Goal: Information Seeking & Learning: Learn about a topic

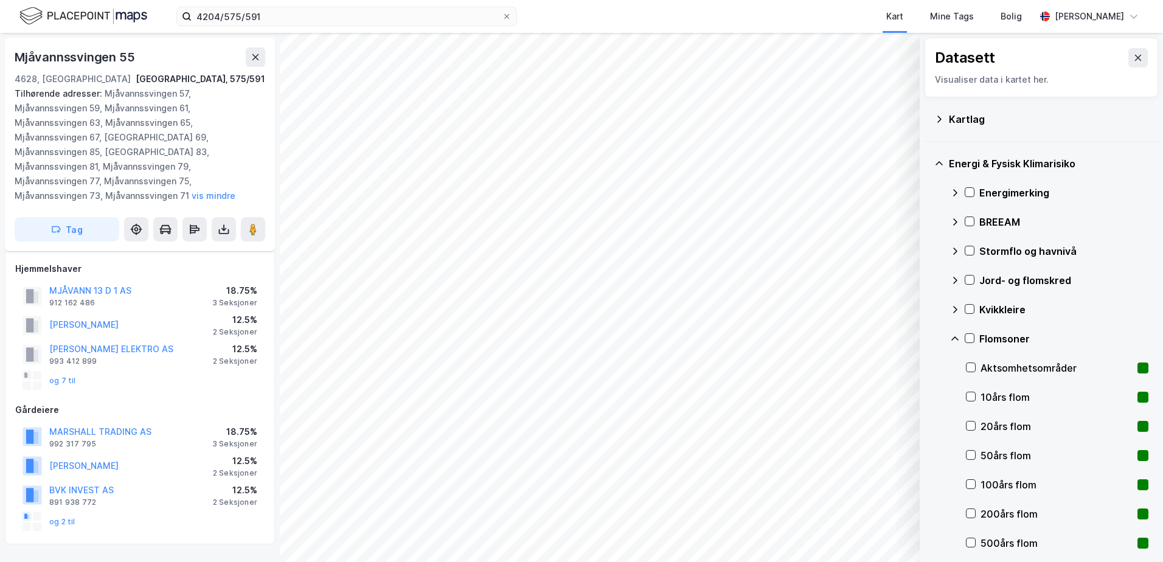
scroll to position [202, 0]
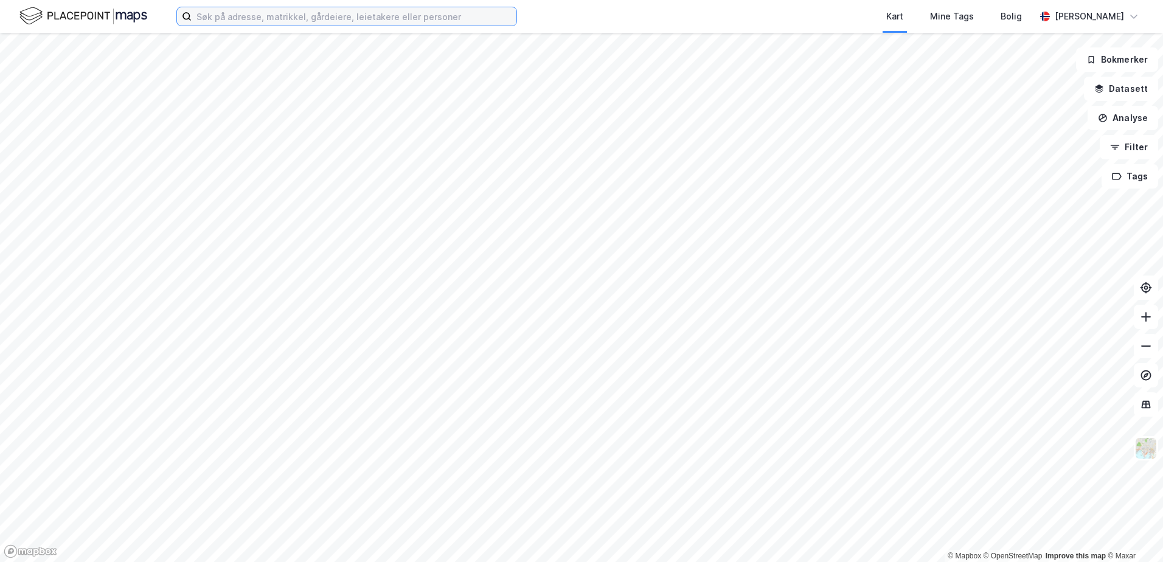
click at [301, 18] on input at bounding box center [354, 16] width 325 height 18
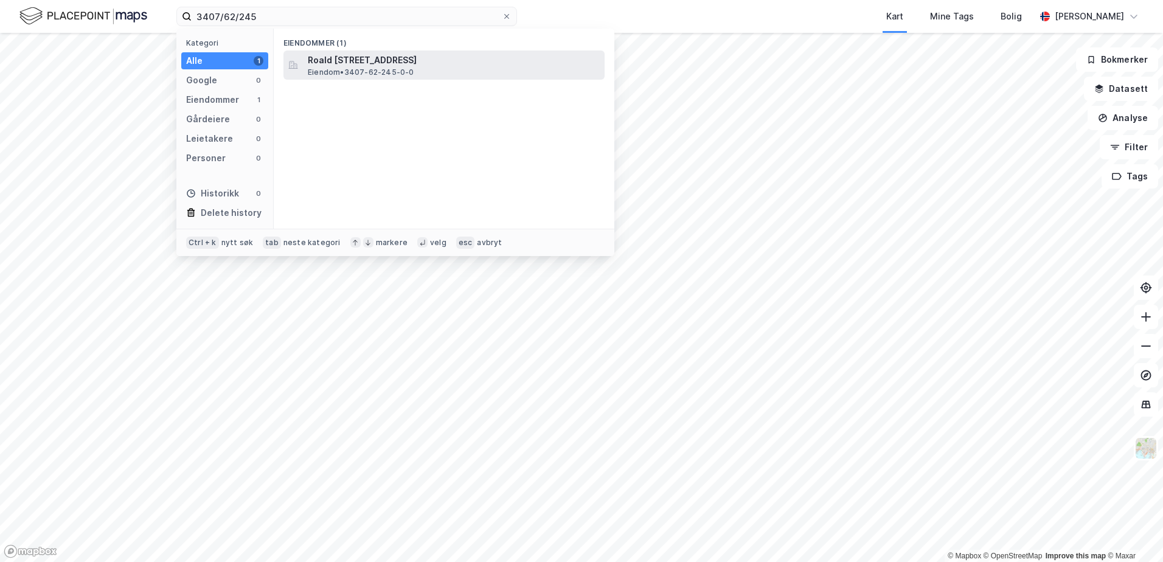
click at [393, 59] on span "Roald [STREET_ADDRESS]" at bounding box center [454, 60] width 292 height 15
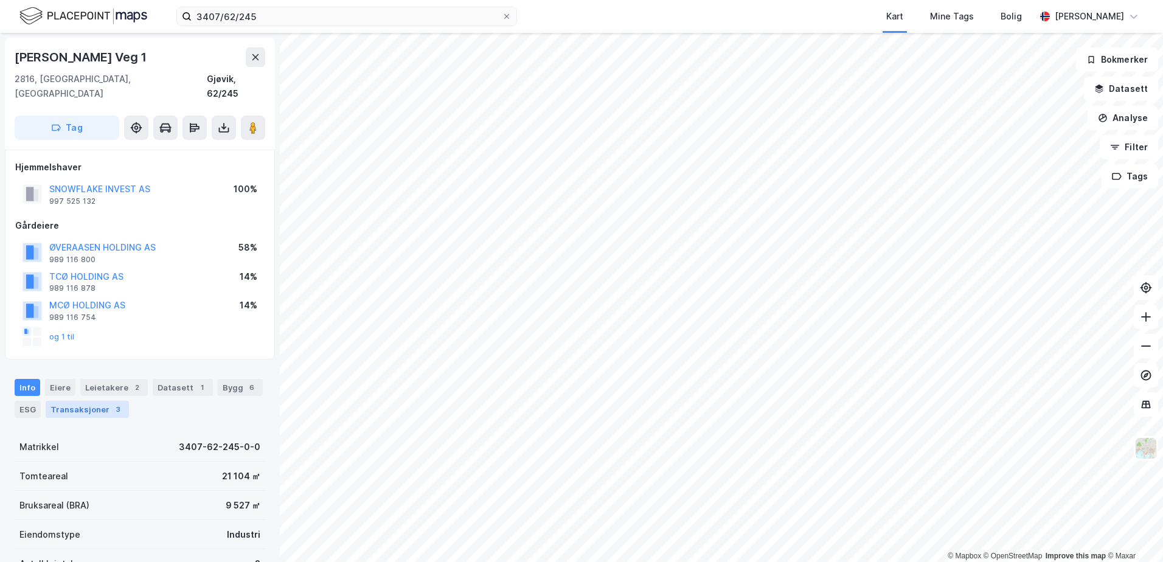
click at [92, 401] on div "Transaksjoner 3" at bounding box center [87, 409] width 83 height 17
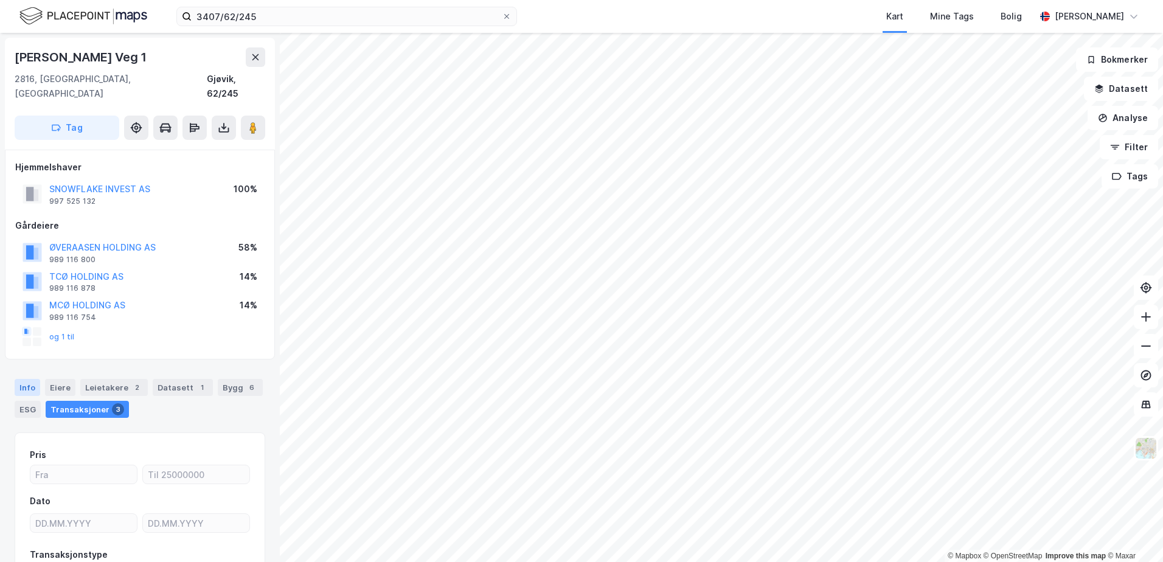
click at [18, 379] on div "Info" at bounding box center [28, 387] width 26 height 17
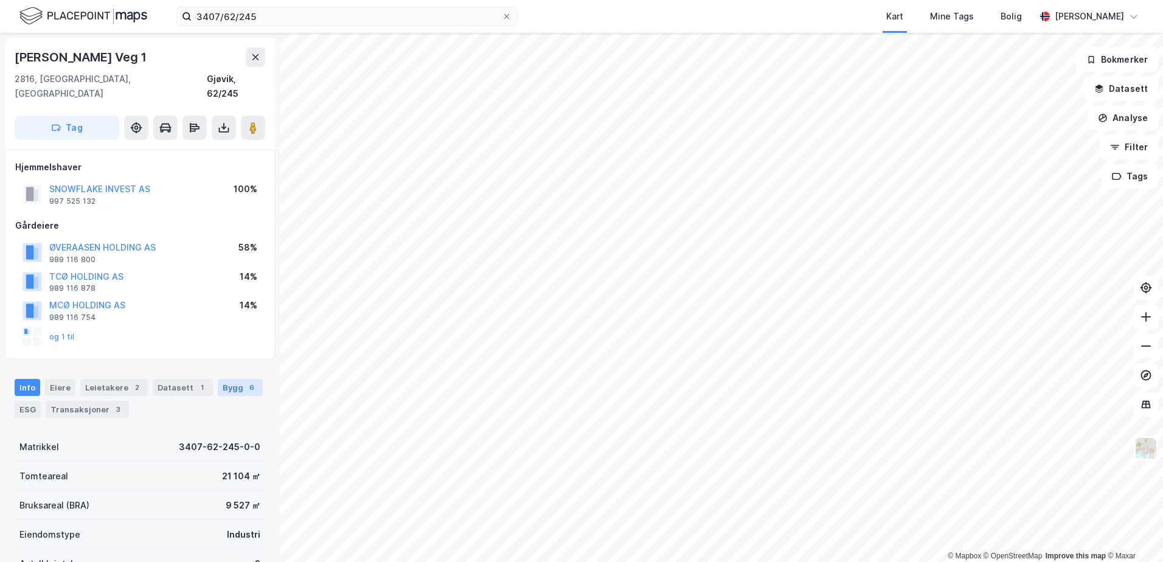
click at [223, 379] on div "Bygg 6" at bounding box center [240, 387] width 45 height 17
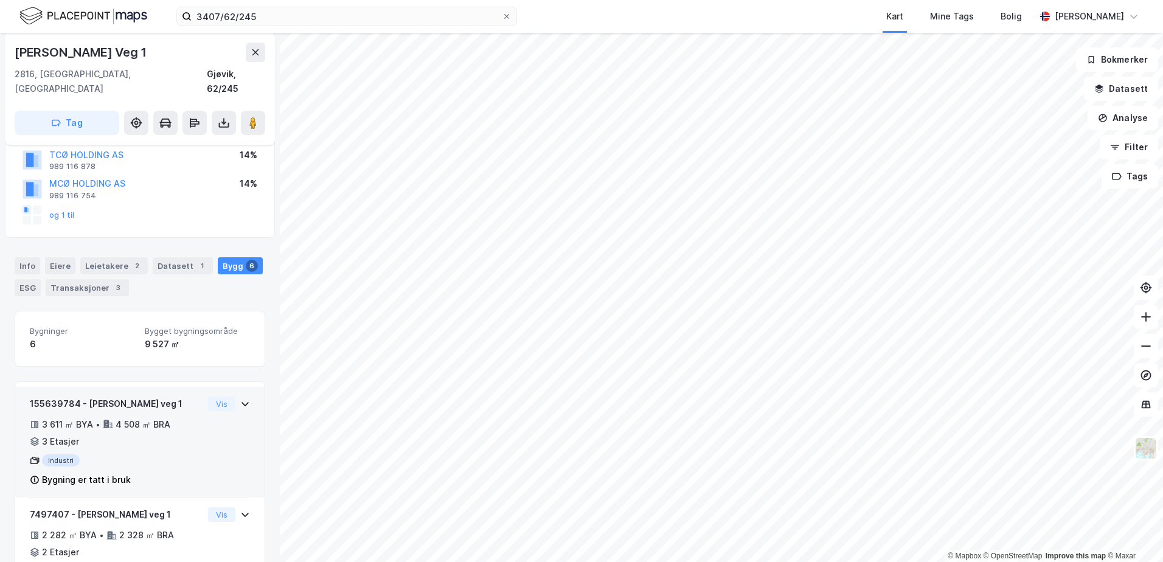
scroll to position [183, 0]
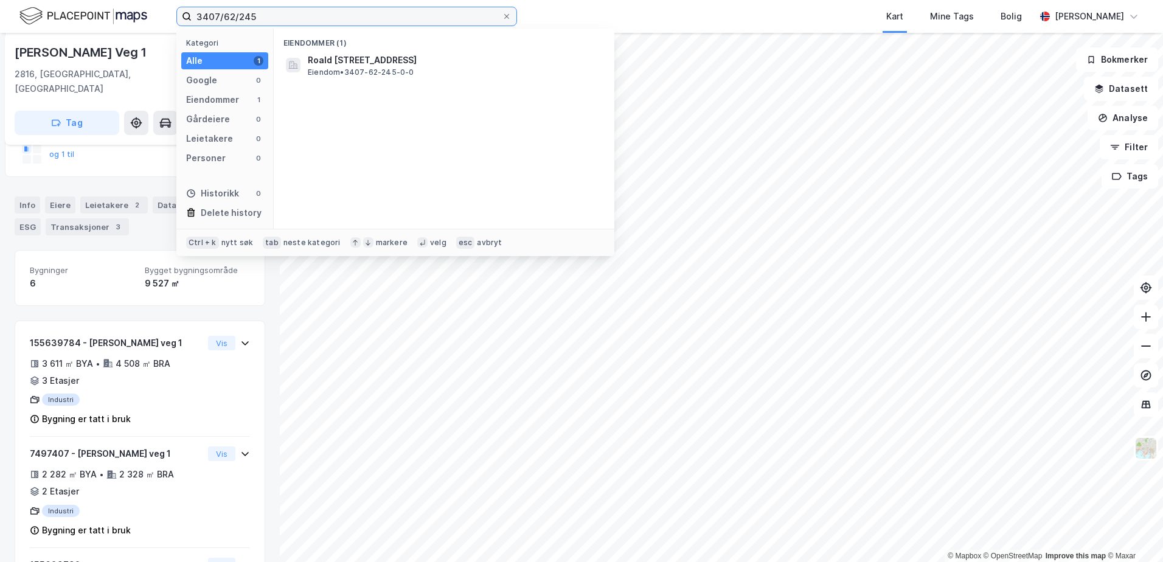
click at [261, 18] on input "3407/62/245" at bounding box center [347, 16] width 310 height 18
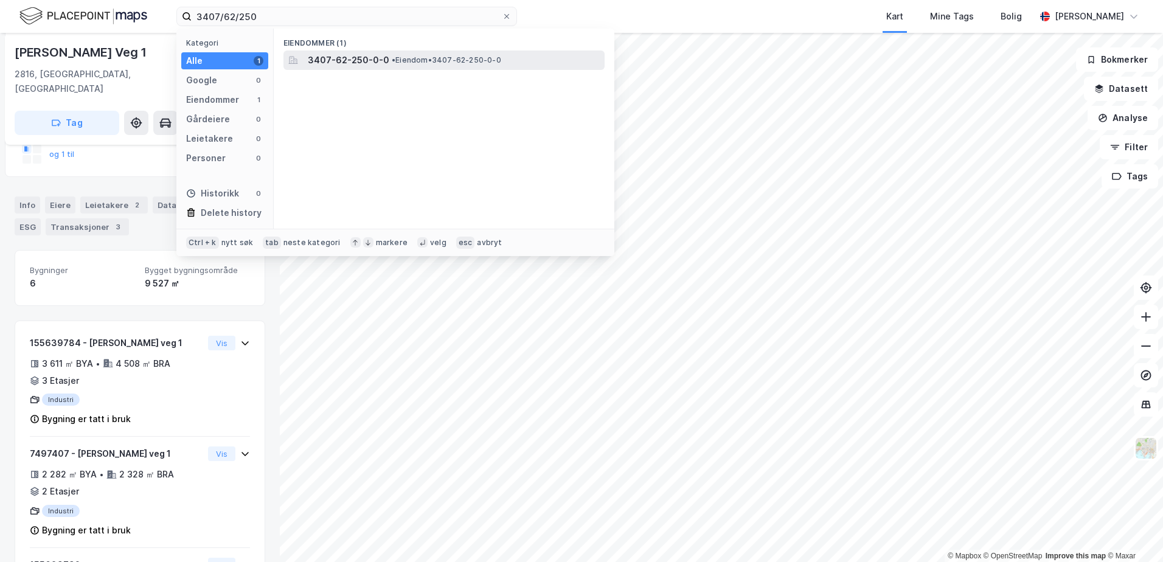
click at [375, 55] on span "3407-62-250-0-0" at bounding box center [349, 60] width 82 height 15
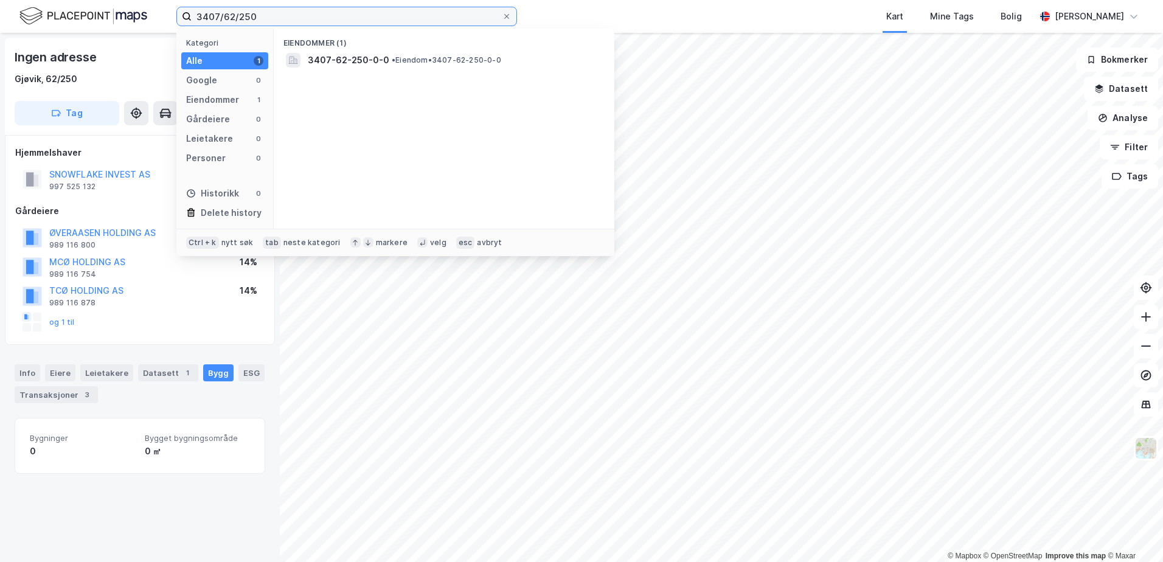
click at [265, 15] on input "3407/62/250" at bounding box center [347, 16] width 310 height 18
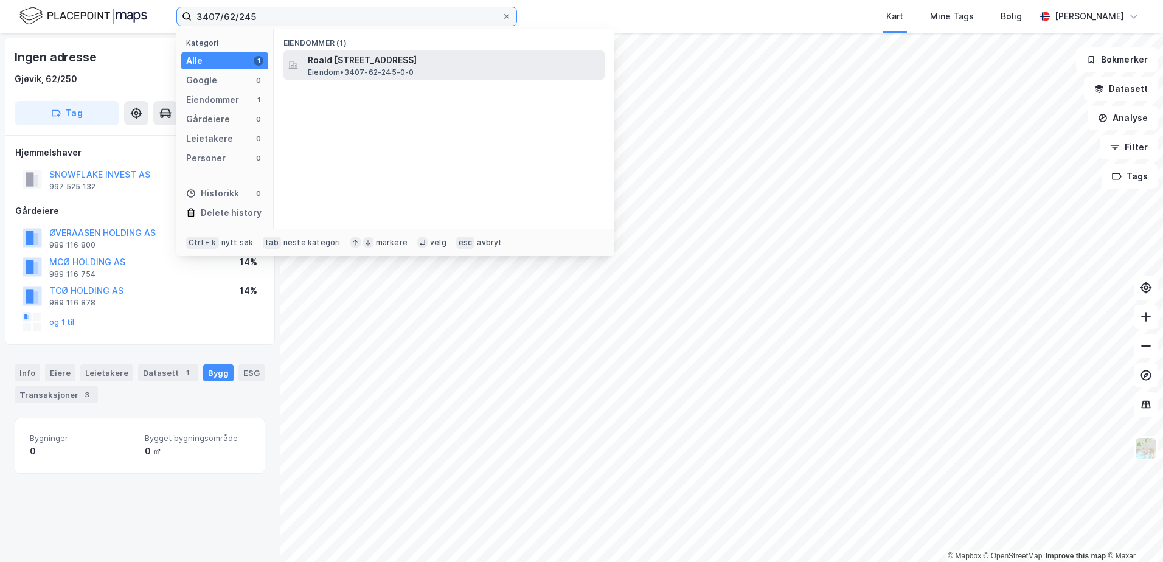
type input "3407/62/245"
click at [321, 58] on span "Roald [STREET_ADDRESS]" at bounding box center [454, 60] width 292 height 15
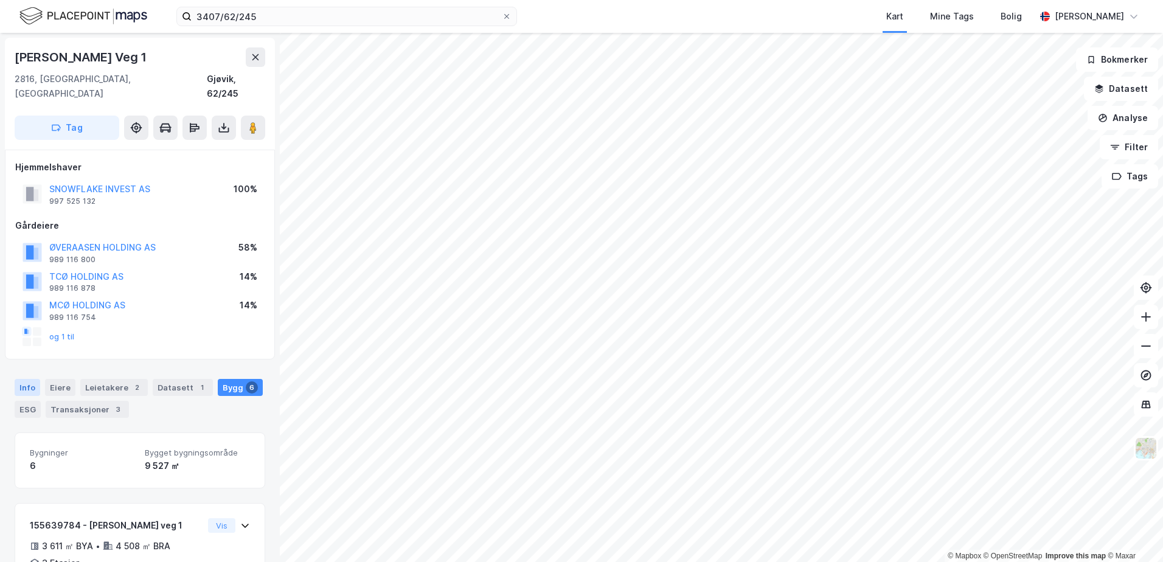
click at [23, 379] on div "Info" at bounding box center [28, 387] width 26 height 17
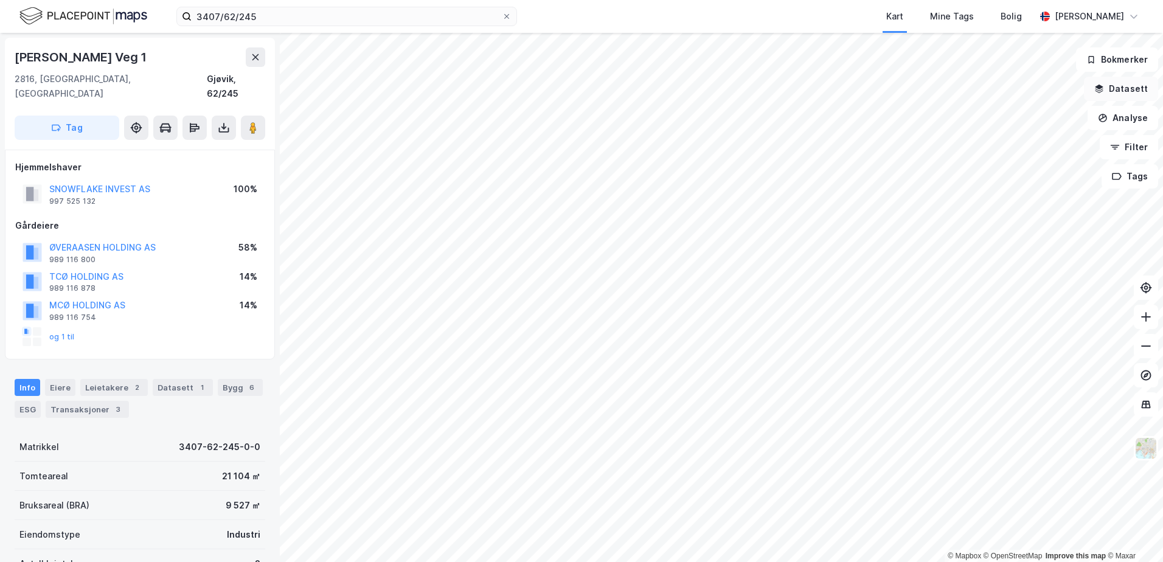
click at [1120, 86] on button "Datasett" at bounding box center [1121, 89] width 74 height 24
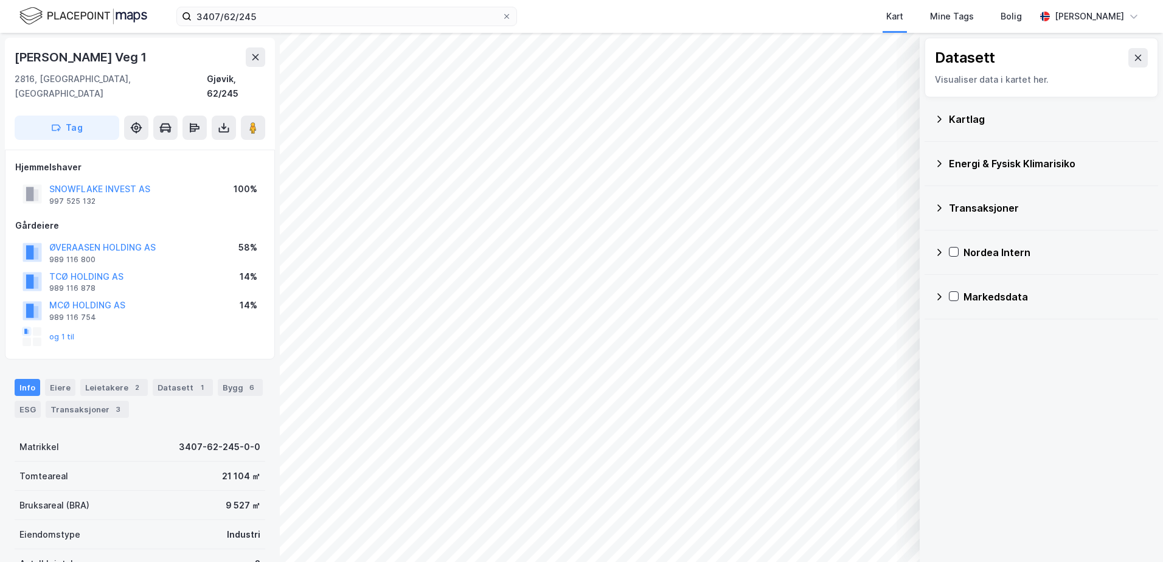
click at [966, 115] on div "Kartlag" at bounding box center [1049, 119] width 200 height 15
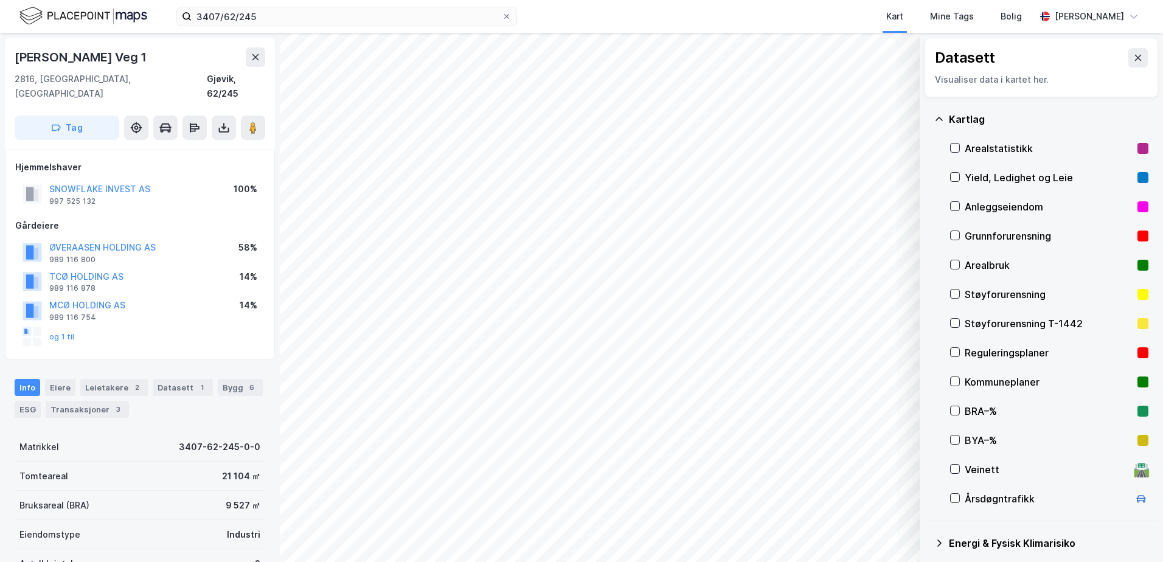
click at [982, 233] on div "Grunnforurensning" at bounding box center [1049, 236] width 168 height 15
click at [877, 529] on button "Vis" at bounding box center [857, 530] width 101 height 19
click at [898, 502] on icon at bounding box center [896, 504] width 10 height 10
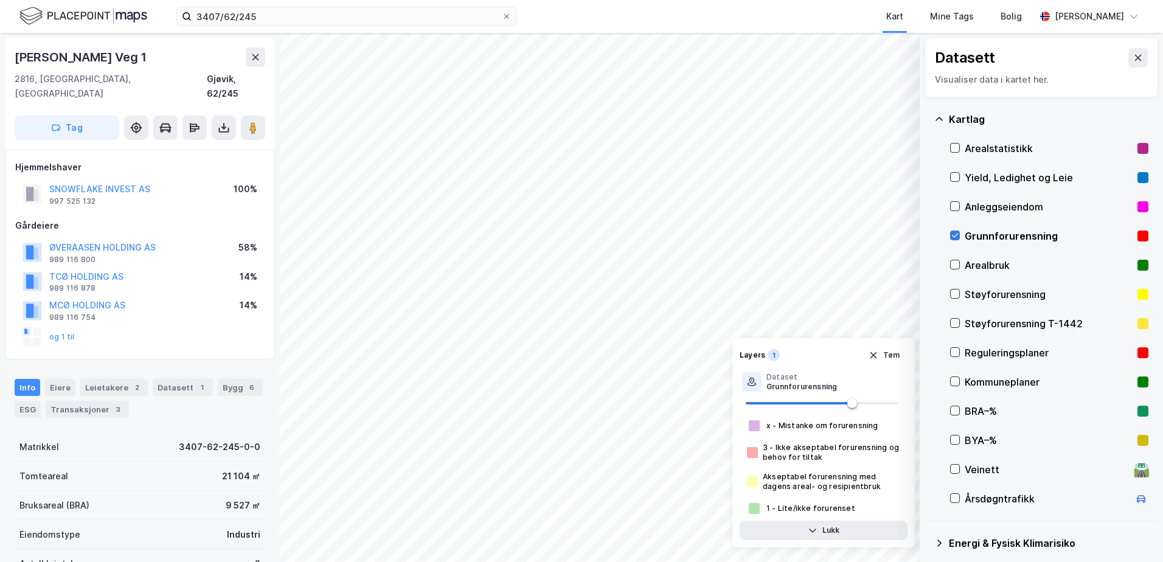
click at [955, 236] on icon at bounding box center [955, 235] width 9 height 9
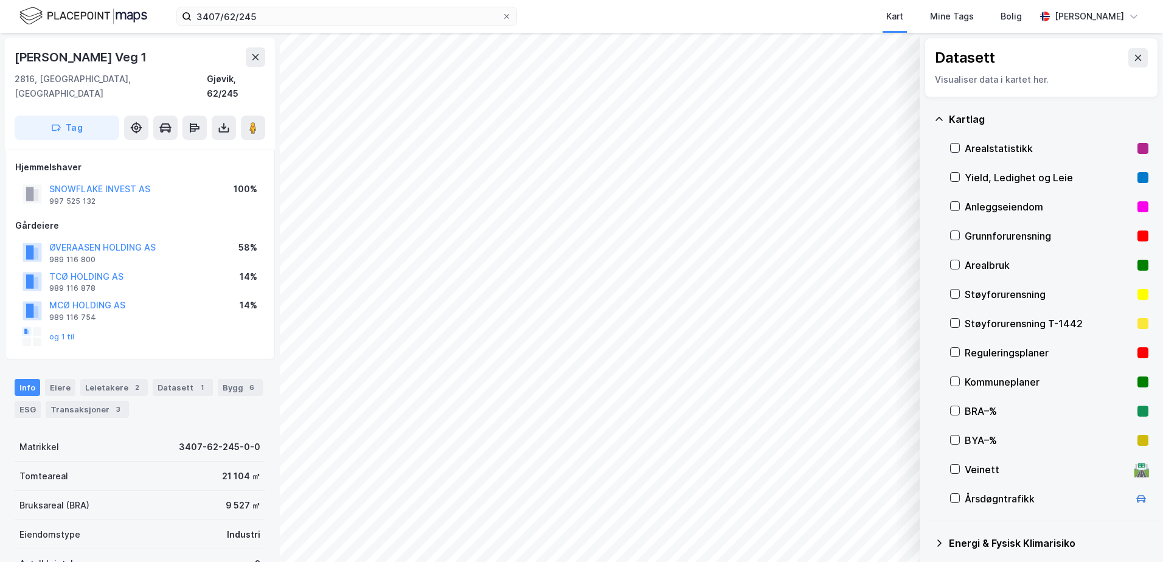
click at [937, 119] on icon at bounding box center [939, 119] width 7 height 4
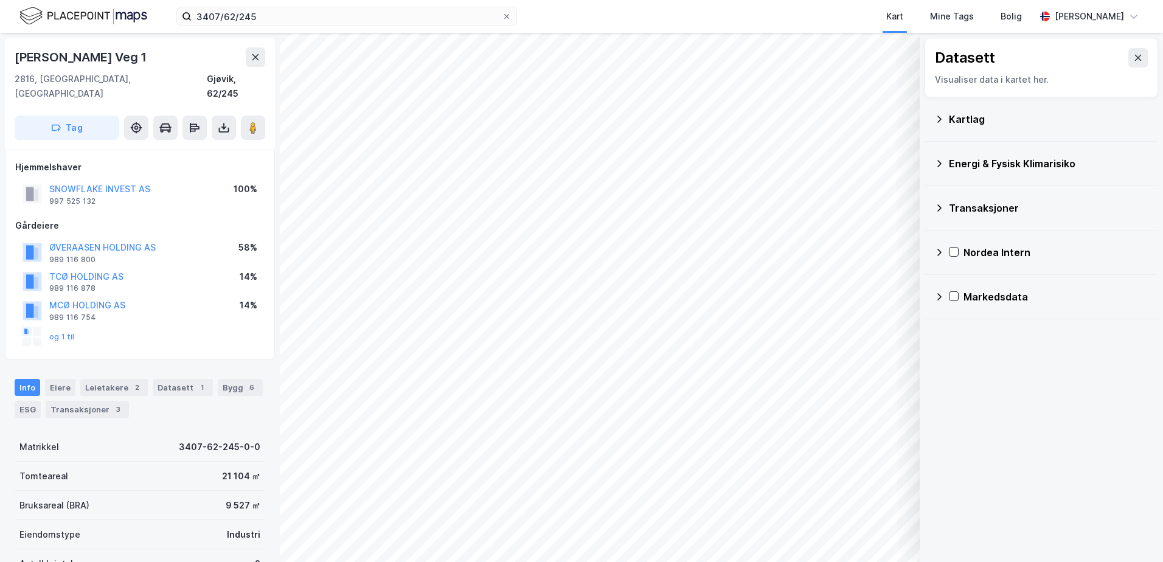
click at [940, 162] on icon at bounding box center [940, 163] width 4 height 7
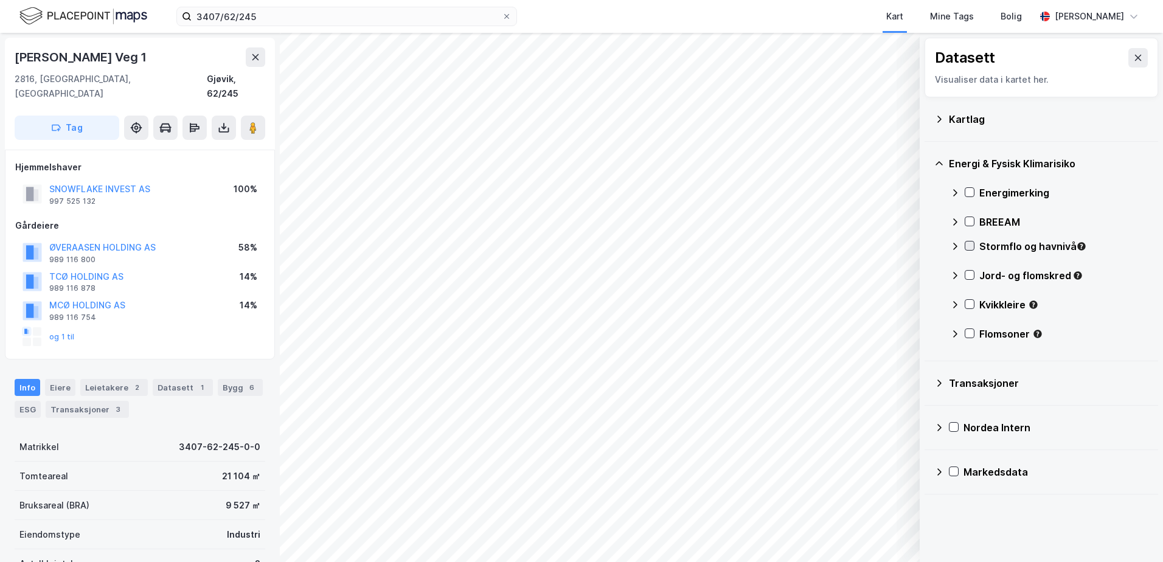
click at [967, 249] on icon at bounding box center [970, 246] width 9 height 9
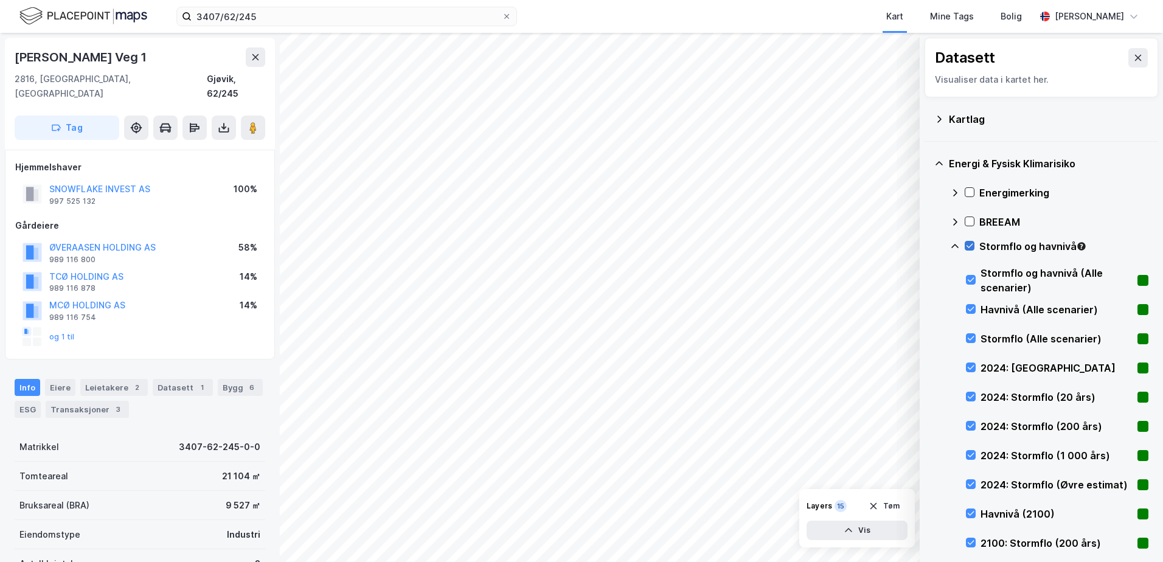
click at [968, 244] on icon at bounding box center [970, 246] width 9 height 9
click at [958, 248] on icon at bounding box center [955, 247] width 10 height 10
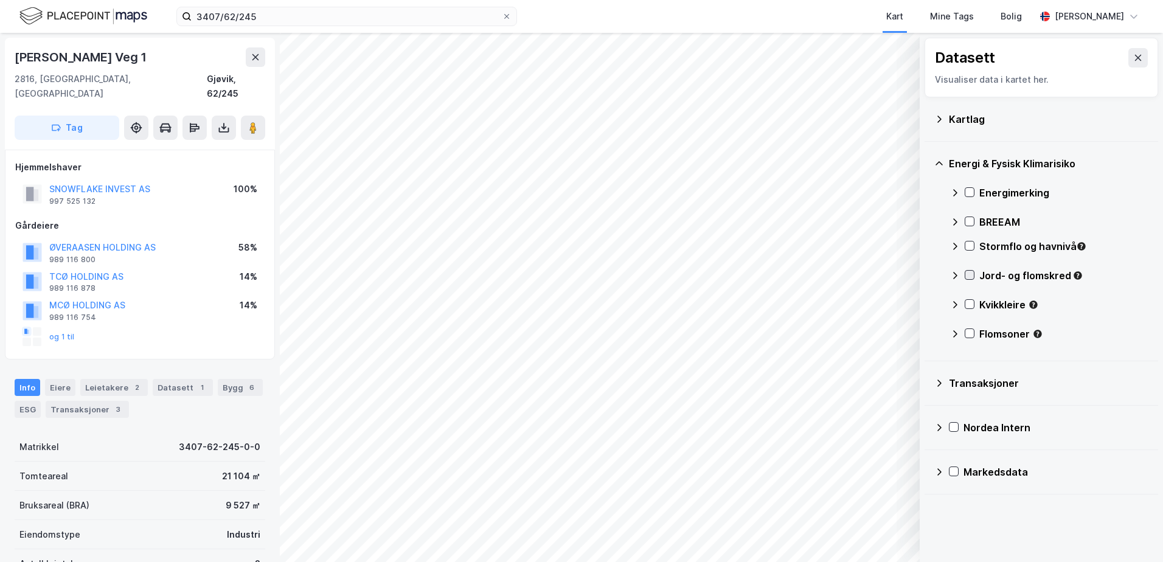
click at [969, 276] on icon at bounding box center [970, 275] width 9 height 9
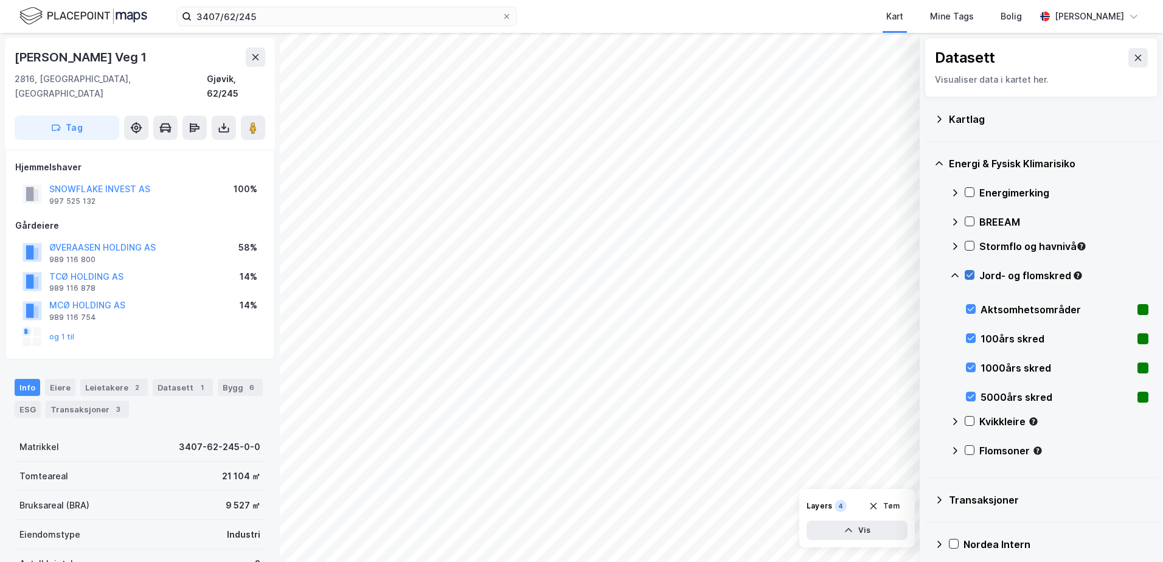
click at [970, 274] on icon at bounding box center [970, 275] width 9 height 9
click at [952, 274] on icon at bounding box center [955, 276] width 10 height 10
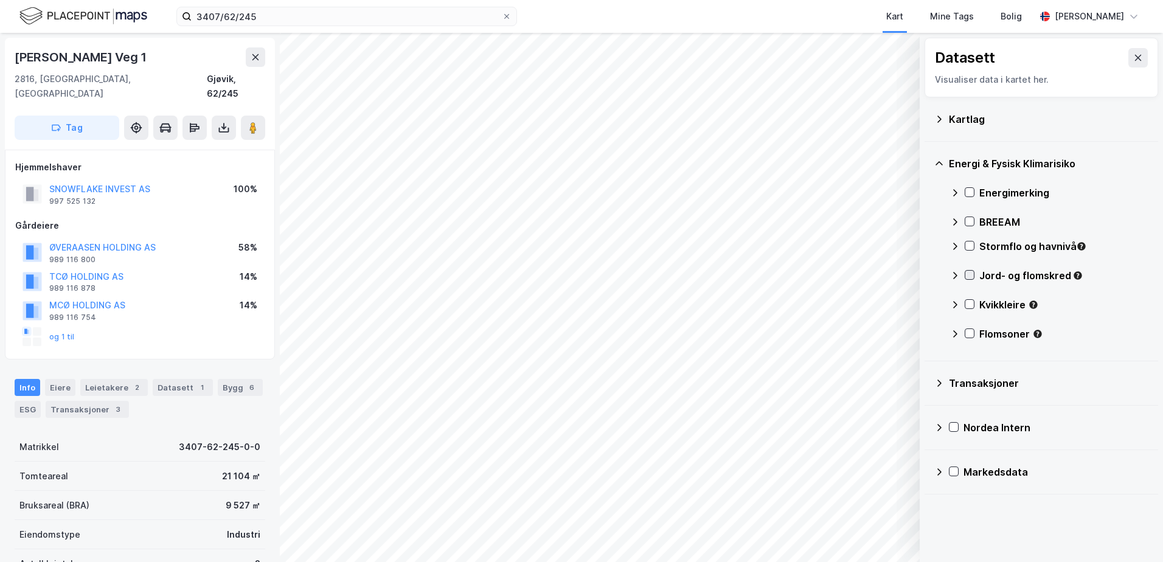
click at [970, 274] on icon at bounding box center [970, 275] width 9 height 9
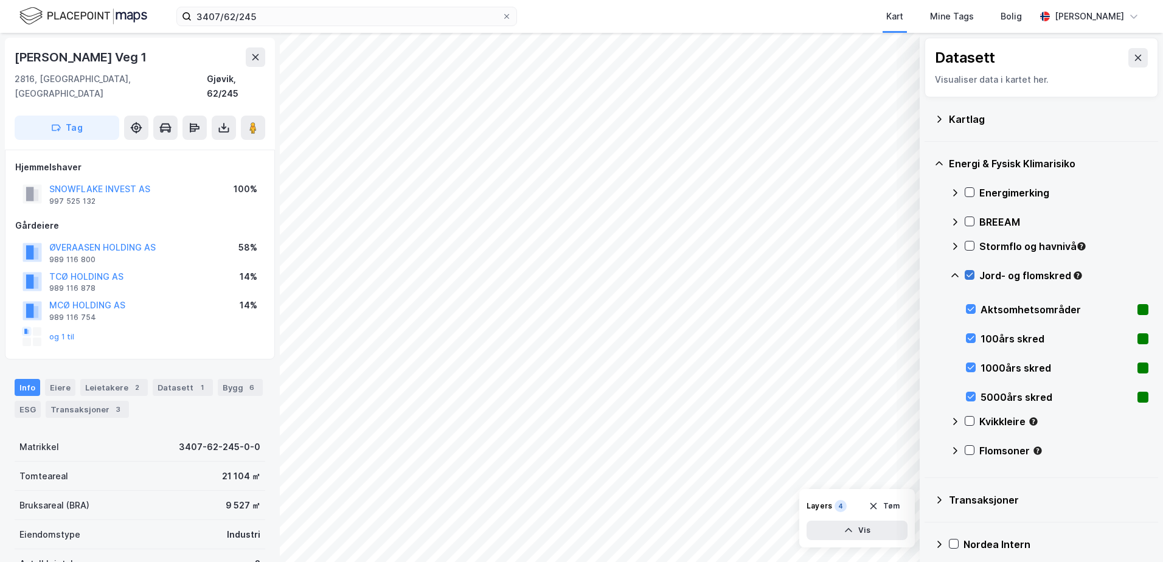
click at [970, 274] on icon at bounding box center [970, 275] width 9 height 9
click at [954, 274] on icon at bounding box center [955, 276] width 10 height 10
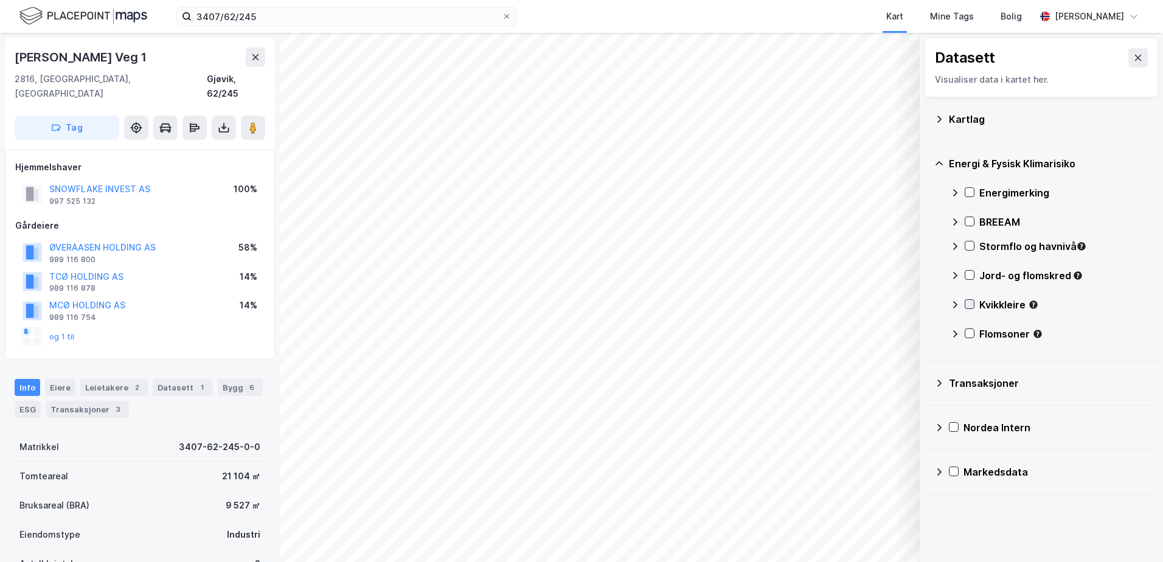
click at [972, 304] on icon at bounding box center [970, 304] width 7 height 4
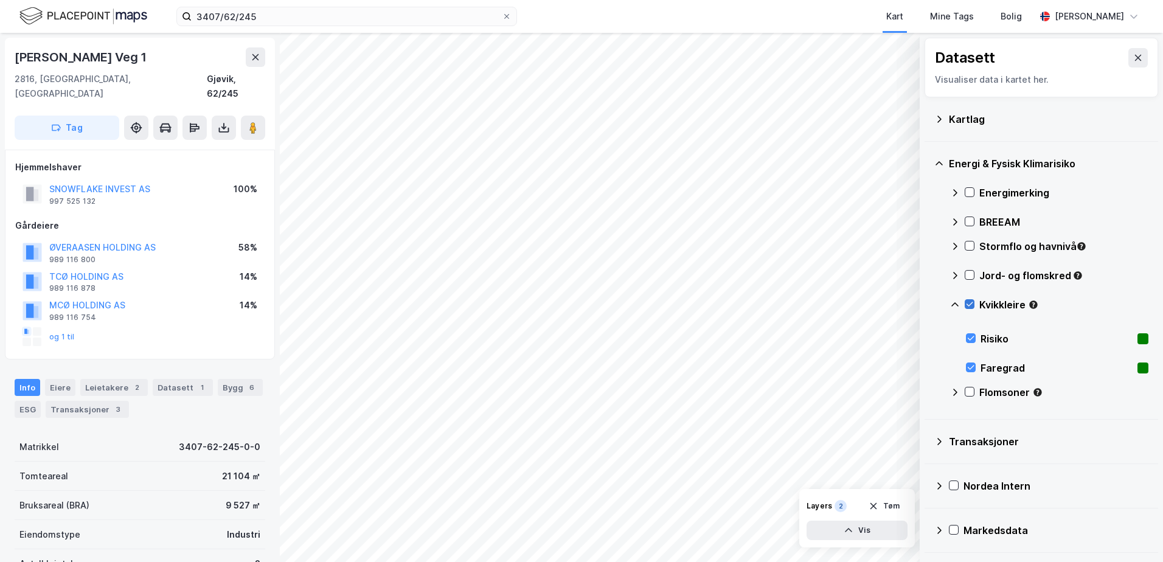
click at [970, 301] on icon at bounding box center [970, 304] width 9 height 9
click at [956, 301] on icon at bounding box center [955, 305] width 10 height 10
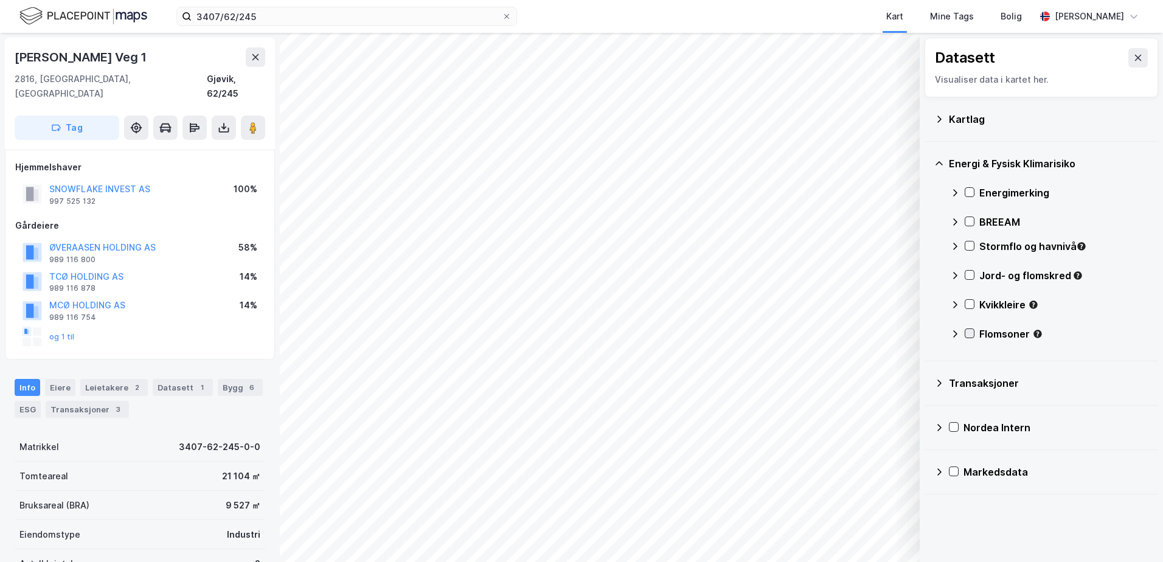
click at [972, 332] on icon at bounding box center [970, 333] width 9 height 9
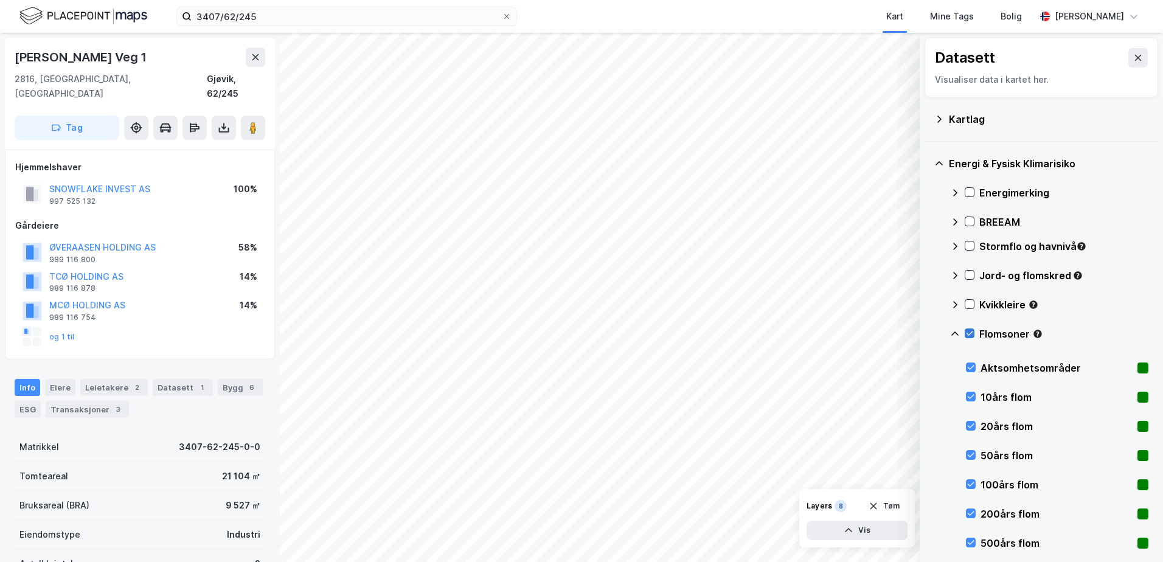
click at [972, 332] on icon at bounding box center [970, 333] width 9 height 9
